Goal: Transaction & Acquisition: Purchase product/service

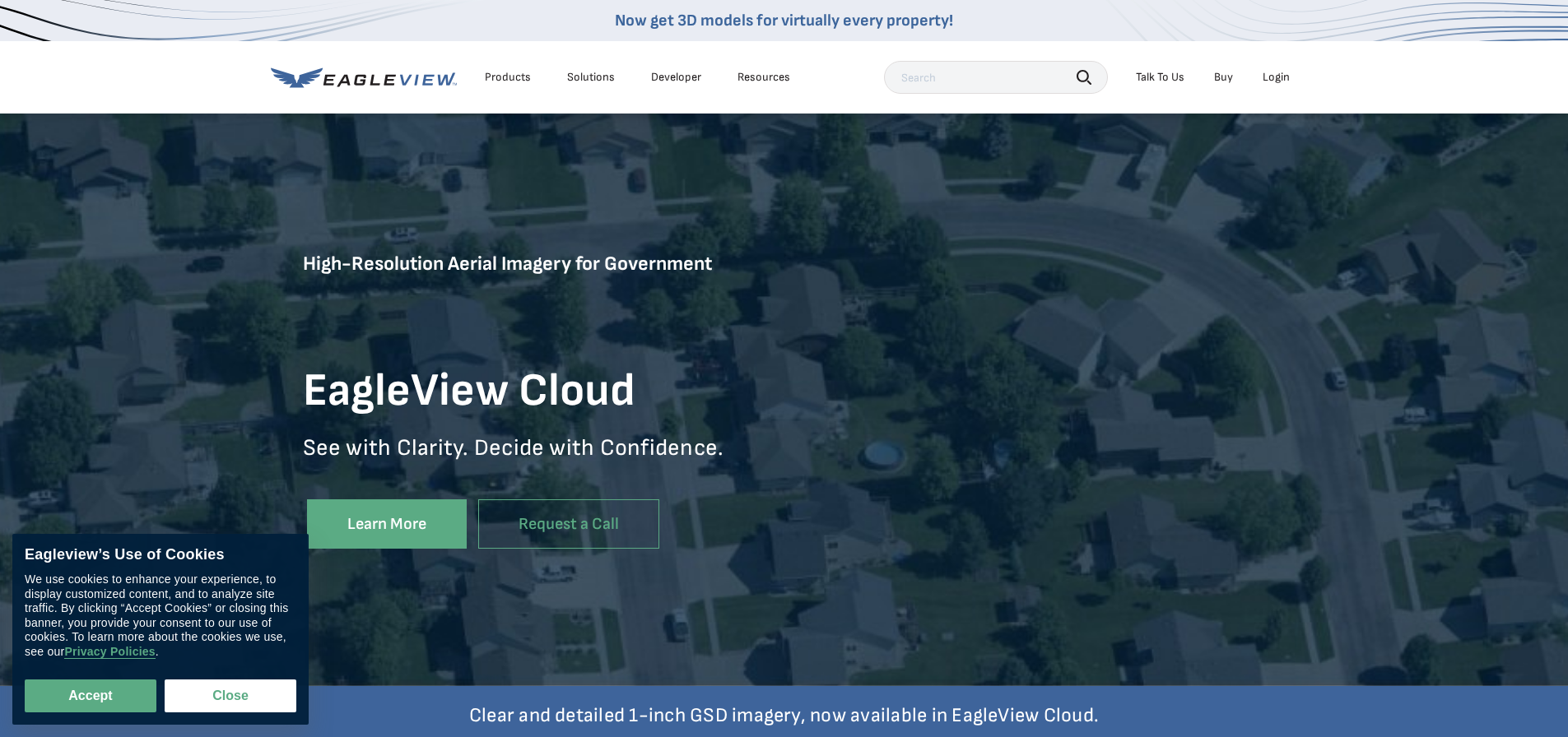
click at [517, 77] on div "Products" at bounding box center [508, 77] width 46 height 15
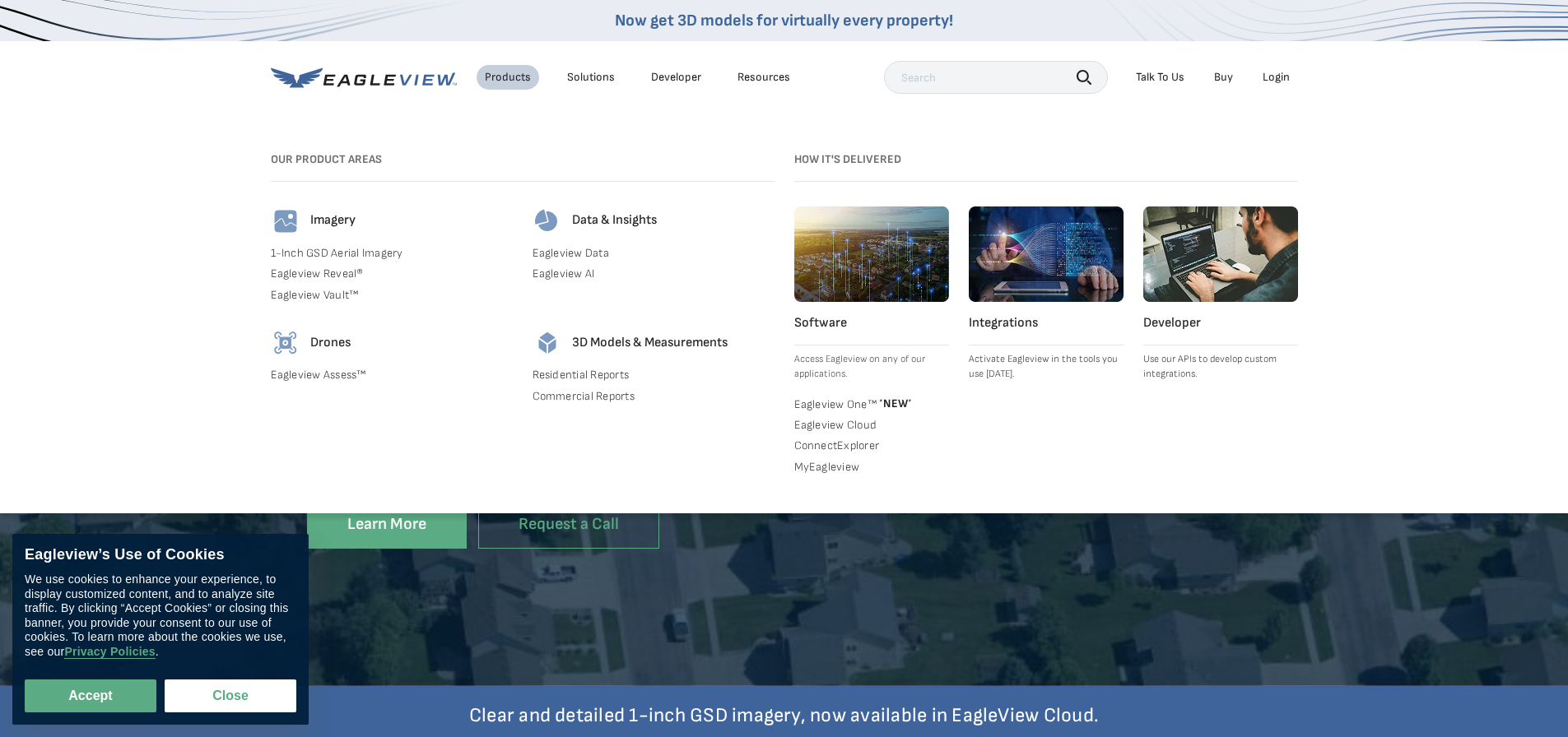
click at [375, 252] on link "1-Inch GSD Aerial Imagery" at bounding box center [392, 253] width 242 height 15
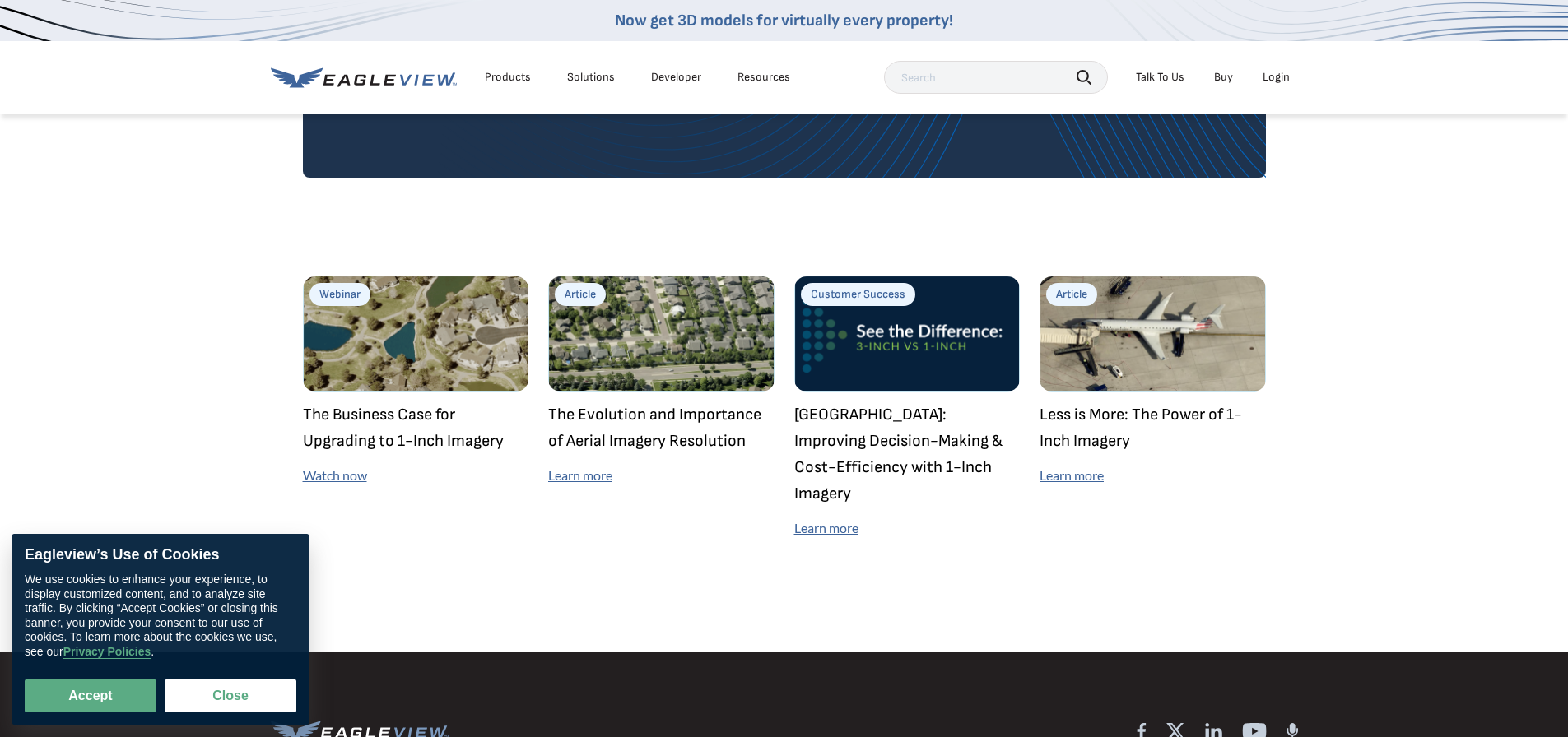
scroll to position [4523, 0]
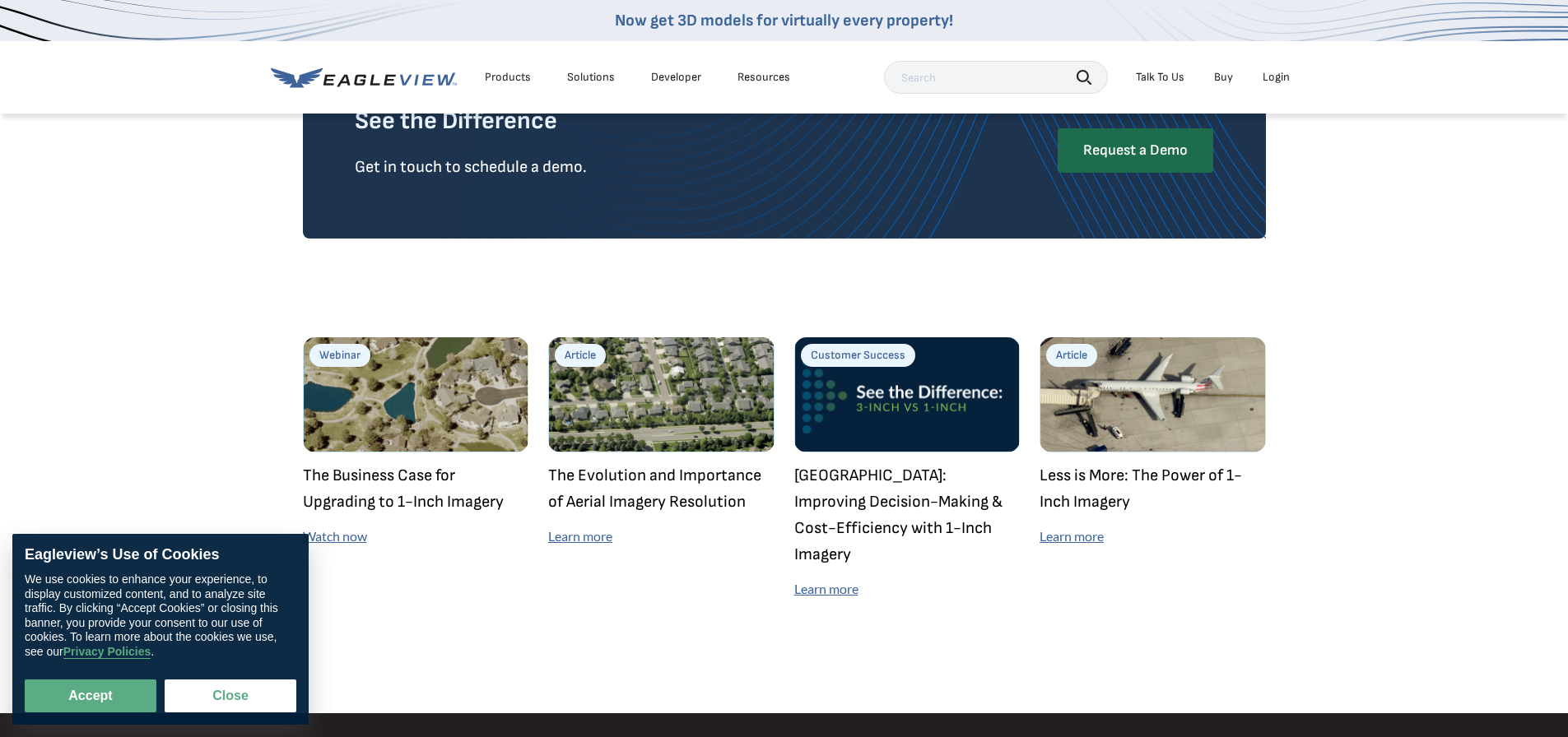
click at [1226, 81] on link "Buy" at bounding box center [1223, 77] width 19 height 15
click at [1219, 80] on link "Buy" at bounding box center [1223, 77] width 19 height 15
click at [1225, 73] on link "Buy" at bounding box center [1223, 77] width 19 height 15
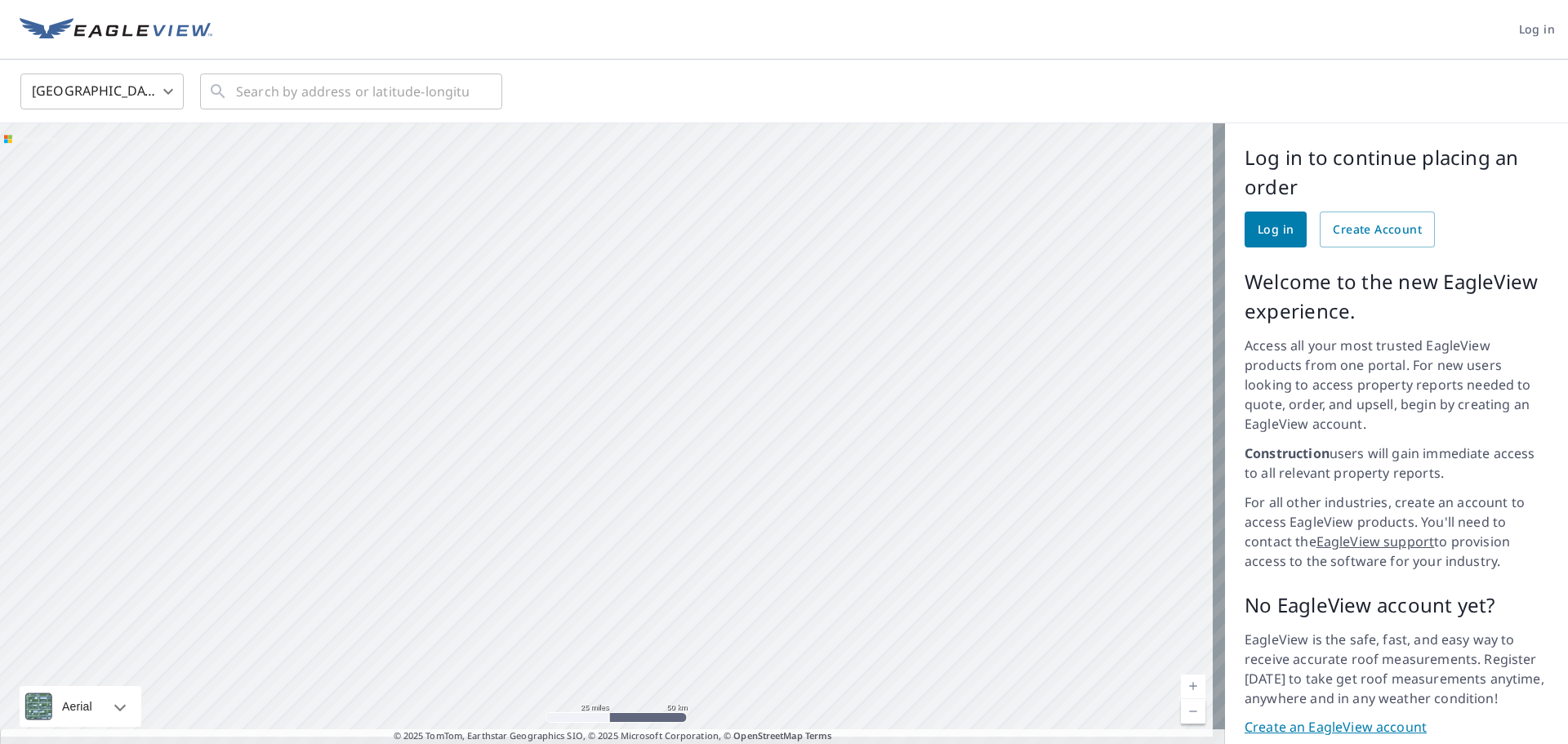
drag, startPoint x: 845, startPoint y: 362, endPoint x: 756, endPoint y: 466, distance: 136.9
click at [756, 466] on div at bounding box center [613, 440] width 1225 height 633
drag, startPoint x: 691, startPoint y: 372, endPoint x: 677, endPoint y: 373, distance: 14.0
click at [677, 373] on div at bounding box center [613, 440] width 1225 height 633
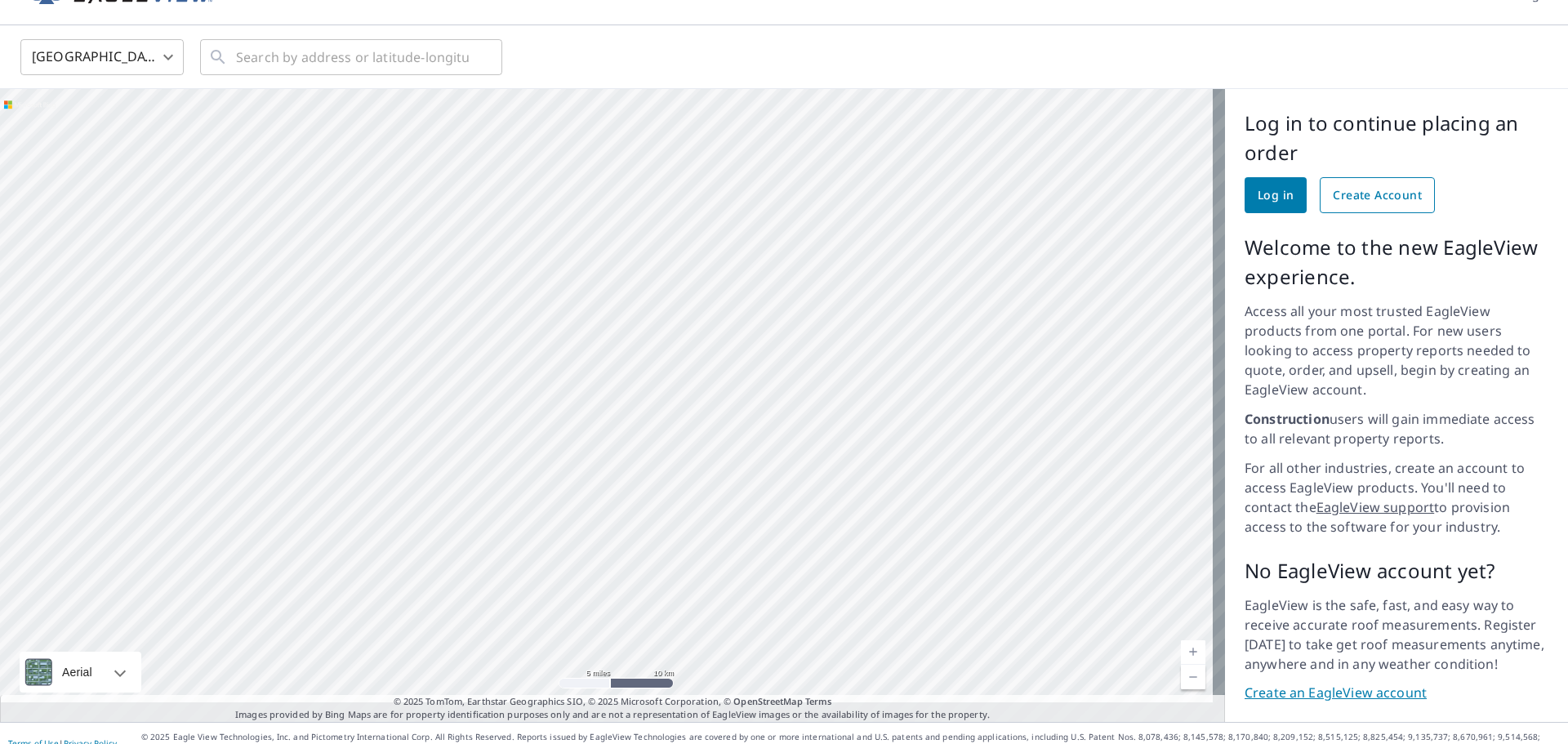
click at [1350, 194] on span "Create Account" at bounding box center [1377, 196] width 89 height 21
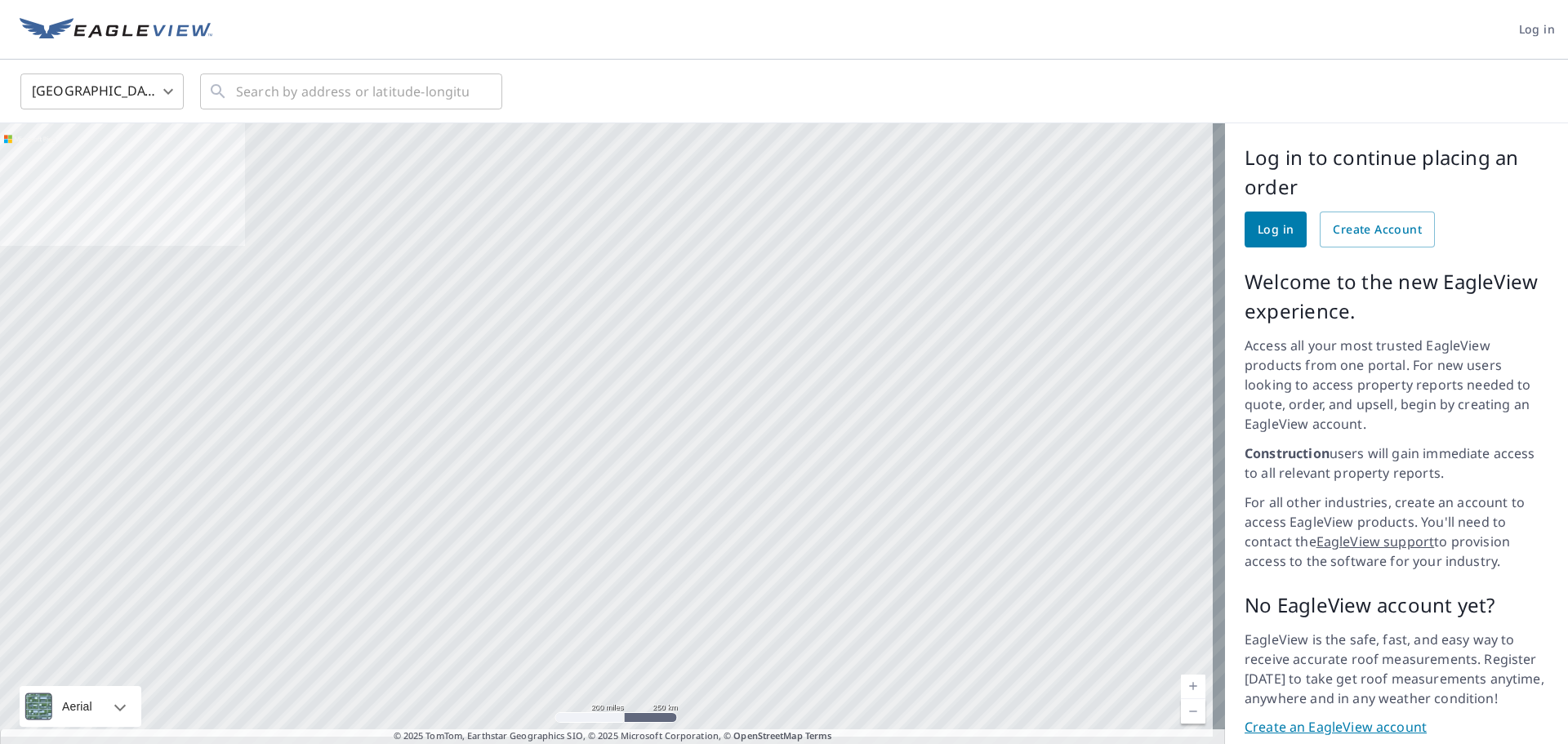
click at [1271, 217] on link "Log in" at bounding box center [1275, 230] width 62 height 36
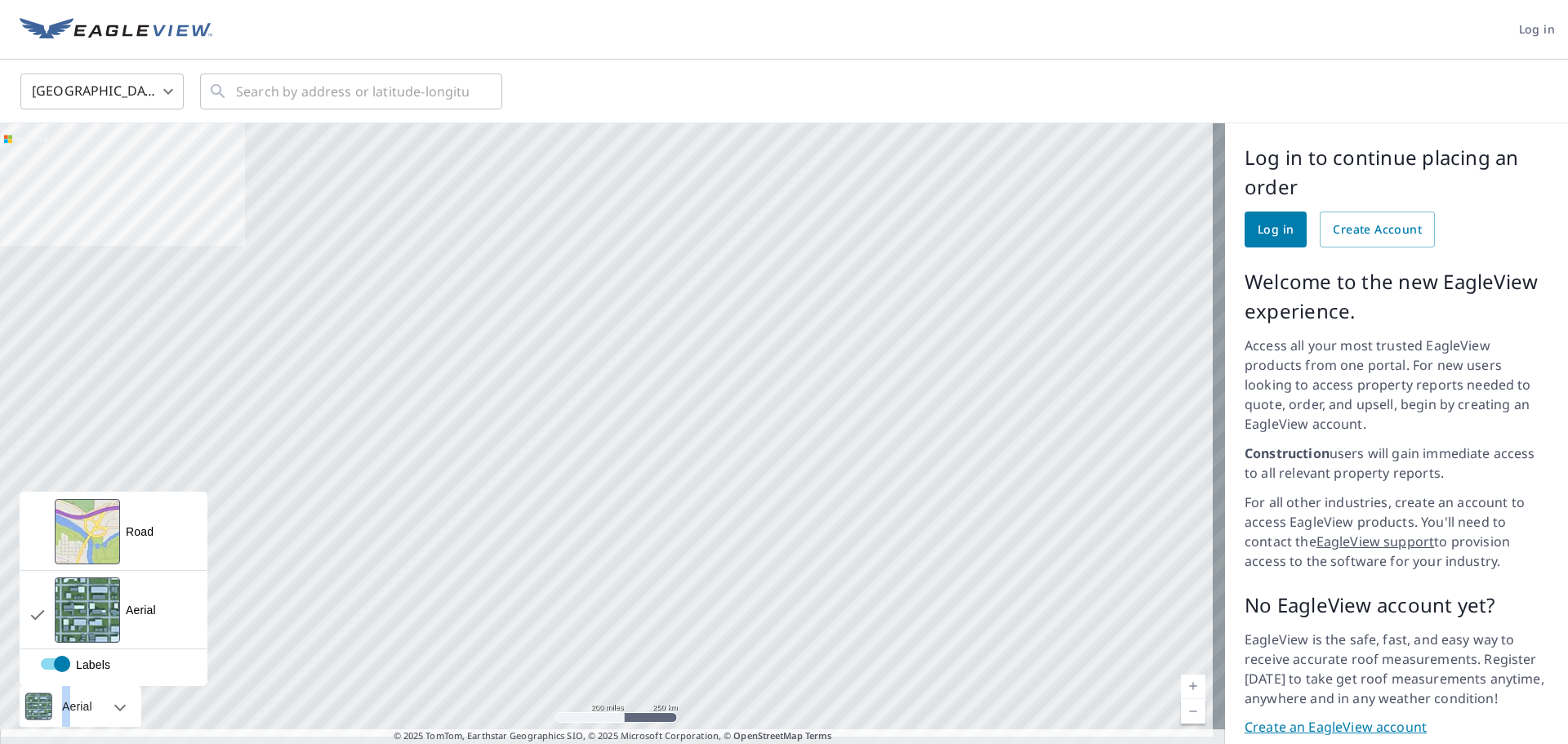
drag, startPoint x: 65, startPoint y: 706, endPoint x: 80, endPoint y: 691, distance: 21.2
click at [73, 696] on div "Aerial" at bounding box center [77, 706] width 40 height 41
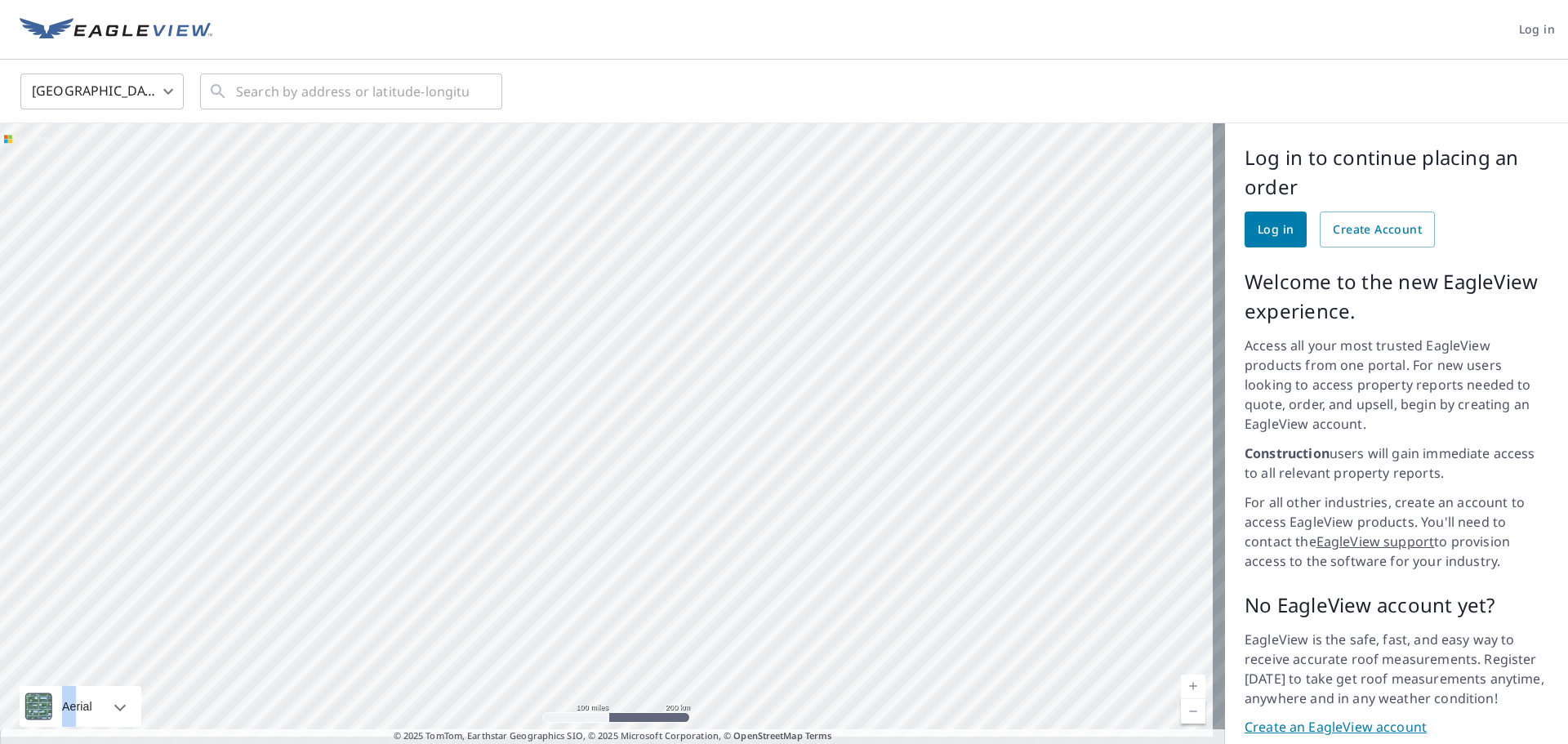
scroll to position [35, 0]
